Goal: Information Seeking & Learning: Learn about a topic

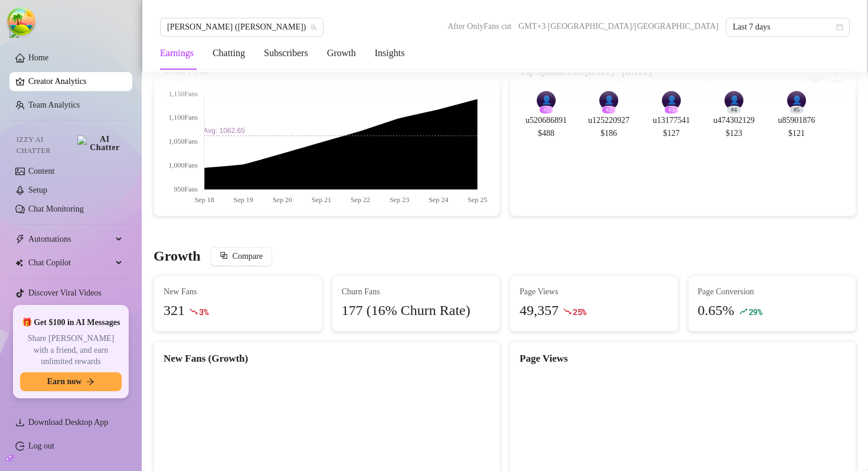
scroll to position [674, 0]
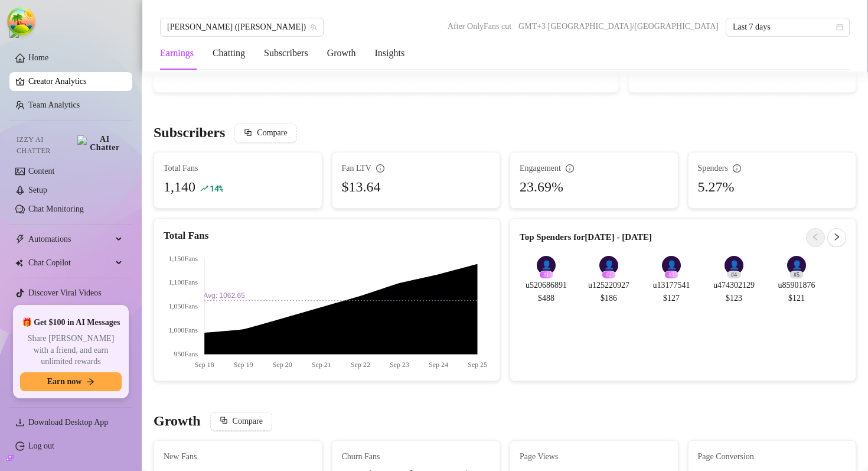
click at [509, 220] on div "Top Spenders for [DATE] - [DATE] 👤 # 1 u520686891 $488 👤 # 2 u125220927 $186 👤 …" at bounding box center [683, 299] width 356 height 163
drag, startPoint x: 484, startPoint y: 124, endPoint x: 480, endPoint y: 174, distance: 49.8
click at [480, 169] on div "Subscribers Compare Total Fans 1,140 14 % Fan LTV $13.64 Engagement 23.69% Spen…" at bounding box center [505, 251] width 712 height 257
click at [480, 176] on div "$13.64" at bounding box center [416, 187] width 149 height 22
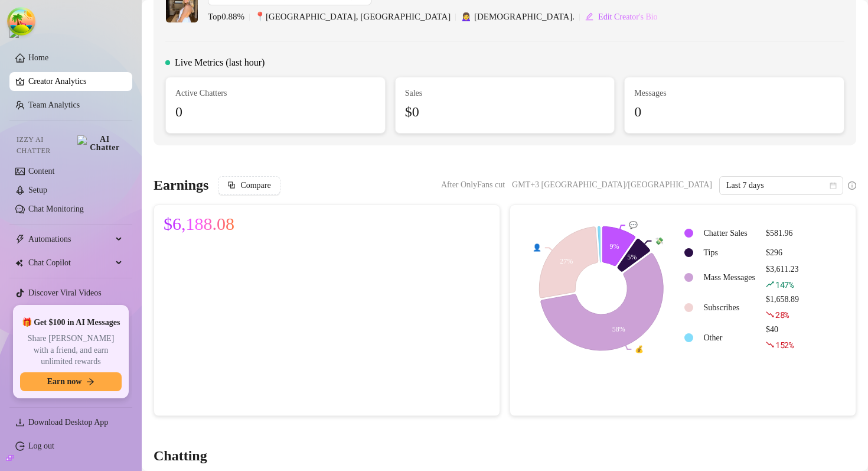
scroll to position [0, 0]
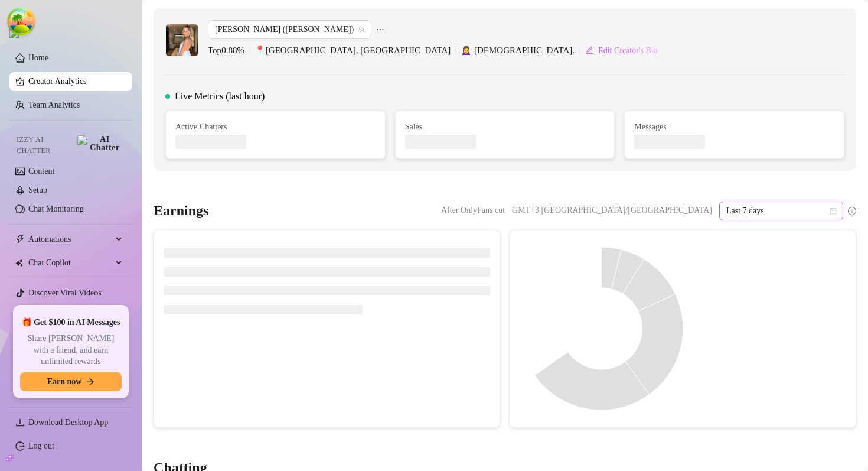
click at [757, 214] on span "Last 7 days" at bounding box center [781, 211] width 110 height 18
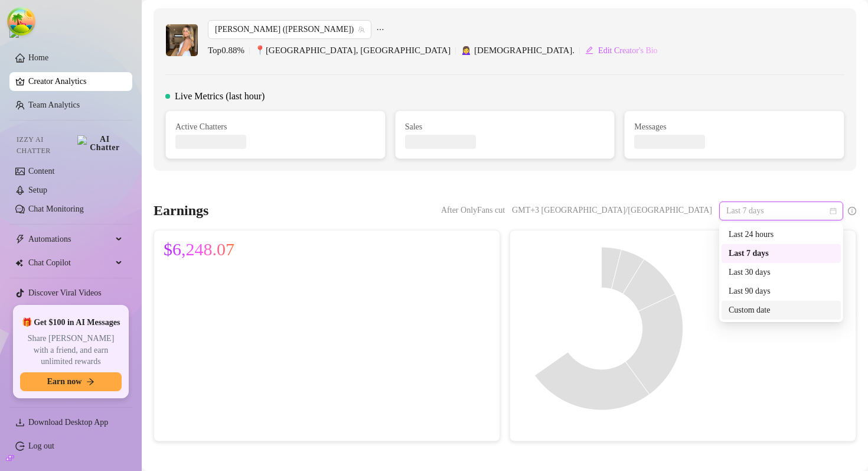
click at [747, 317] on div "Custom date" at bounding box center [781, 310] width 119 height 19
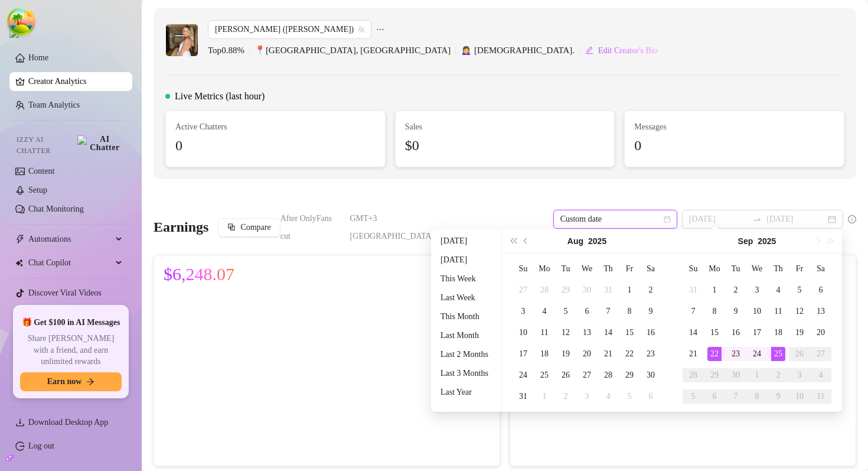
type input "2025-09-18"
click at [470, 297] on li "Last Week" at bounding box center [466, 298] width 61 height 14
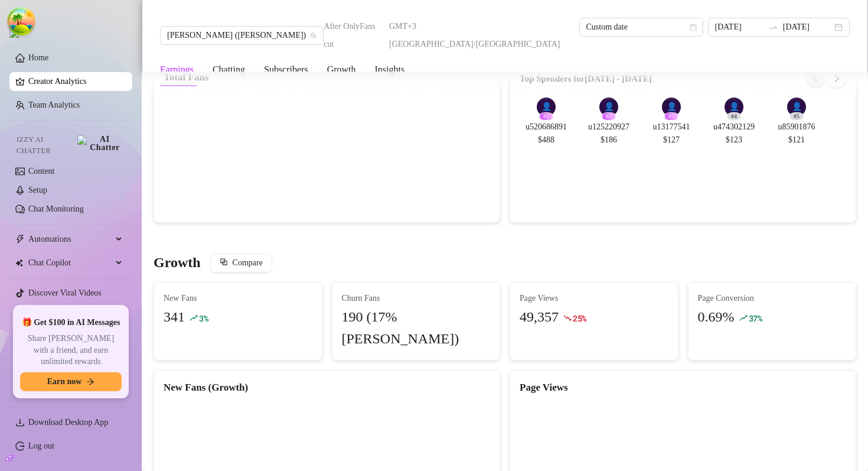
scroll to position [809, 0]
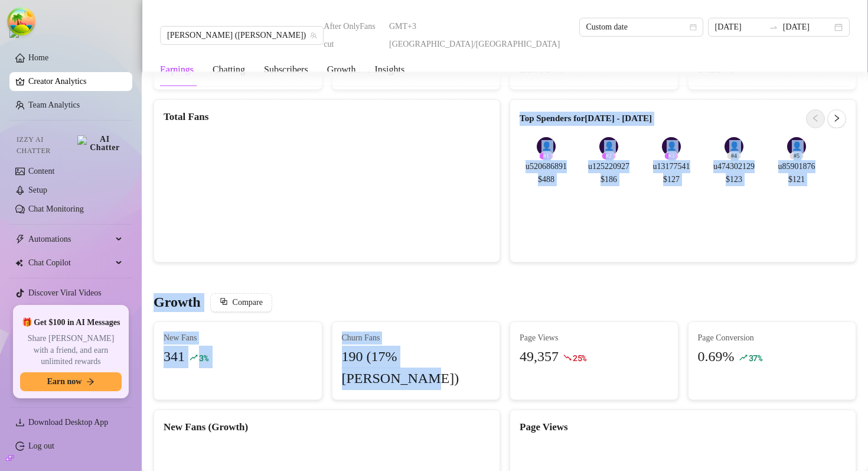
drag, startPoint x: 499, startPoint y: 197, endPoint x: 494, endPoint y: 357, distance: 160.1
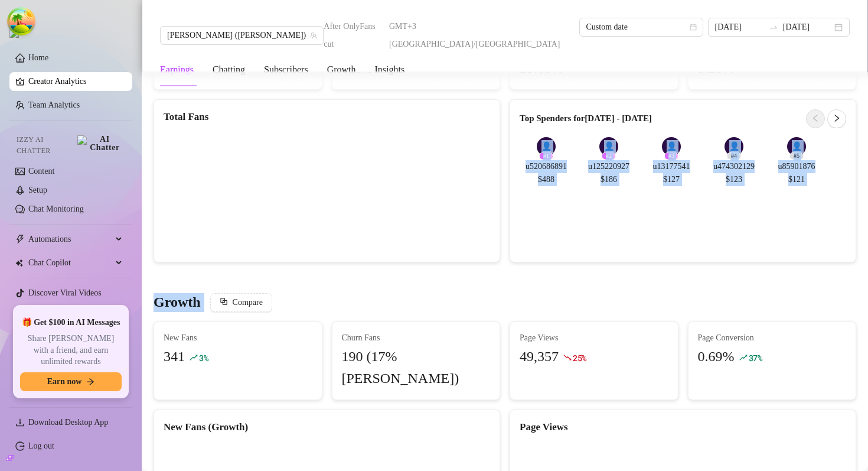
drag, startPoint x: 512, startPoint y: 283, endPoint x: 522, endPoint y: 119, distance: 163.9
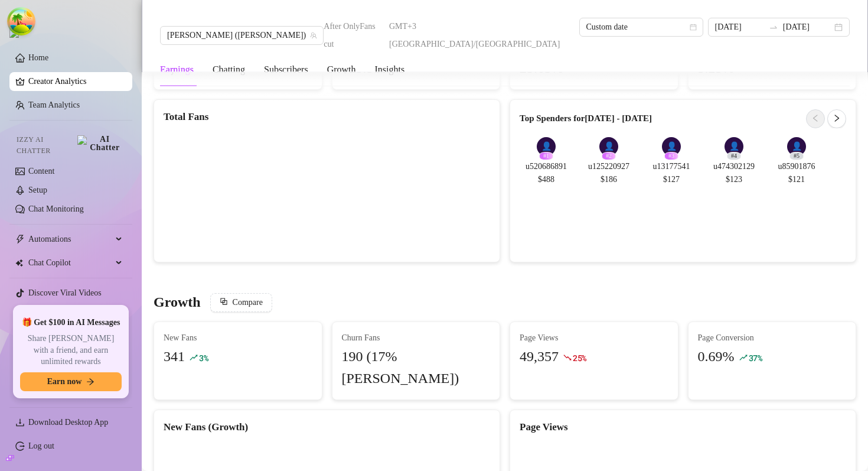
click at [504, 127] on div "Total Fans" at bounding box center [327, 180] width 356 height 163
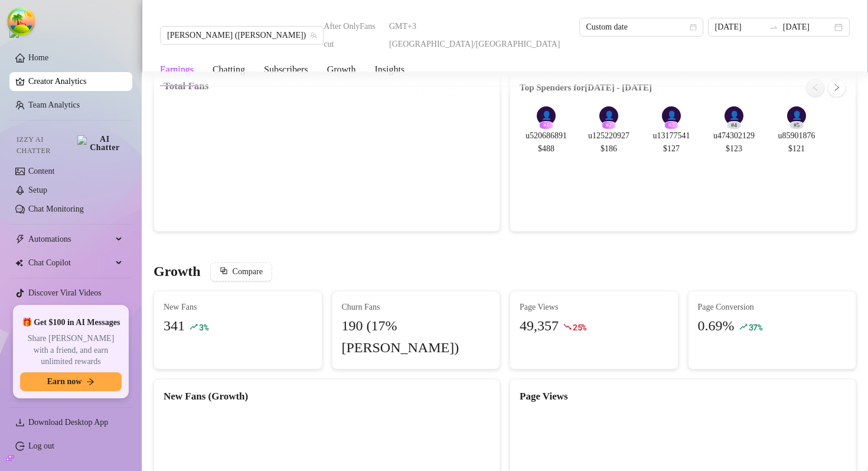
scroll to position [892, 0]
